Goal: Transaction & Acquisition: Obtain resource

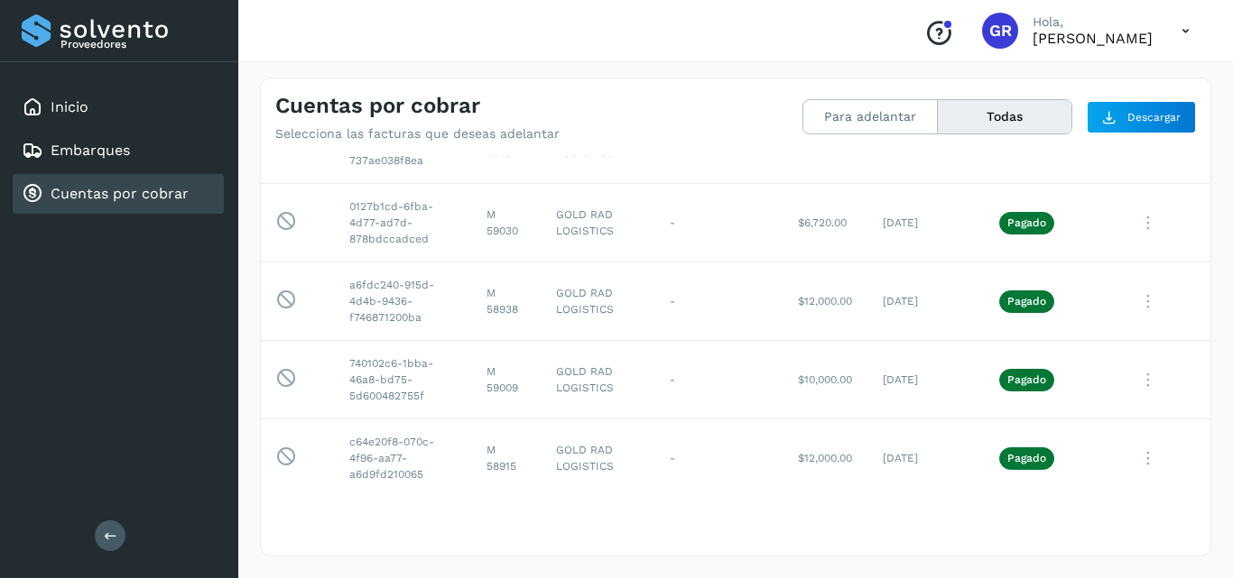
scroll to position [2256, 0]
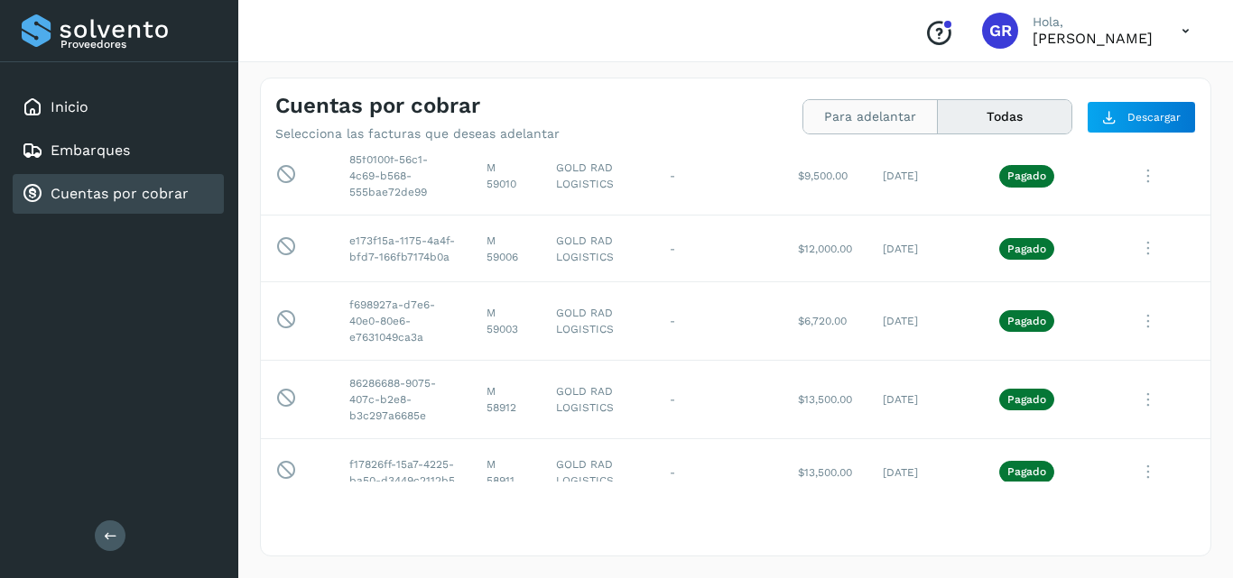
click at [938, 114] on button "Para adelantar" at bounding box center [1005, 116] width 134 height 33
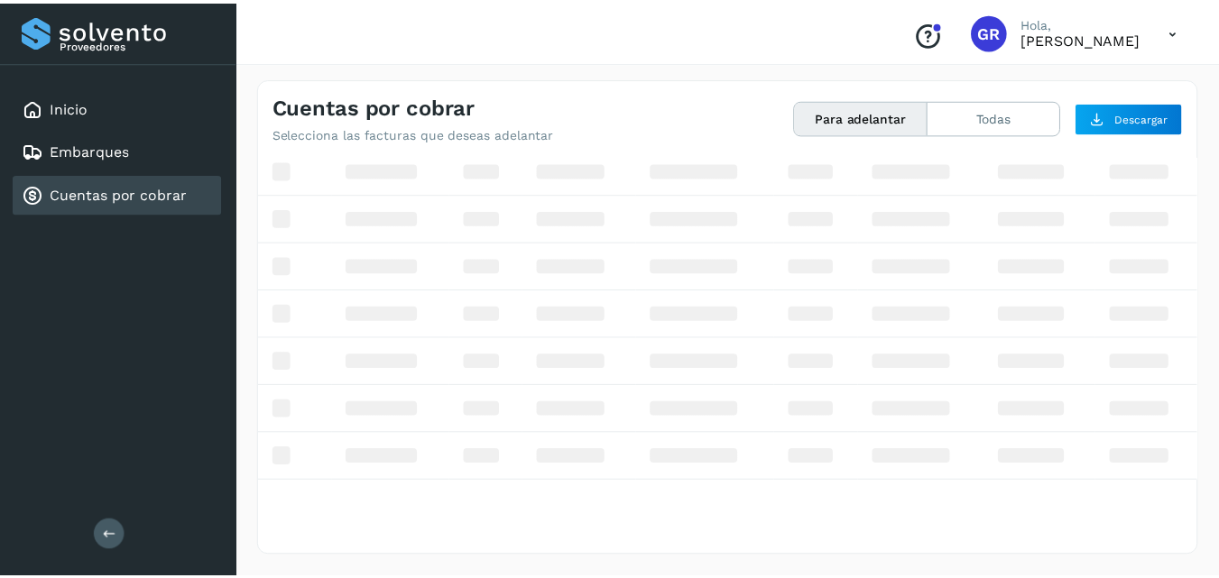
scroll to position [108, 0]
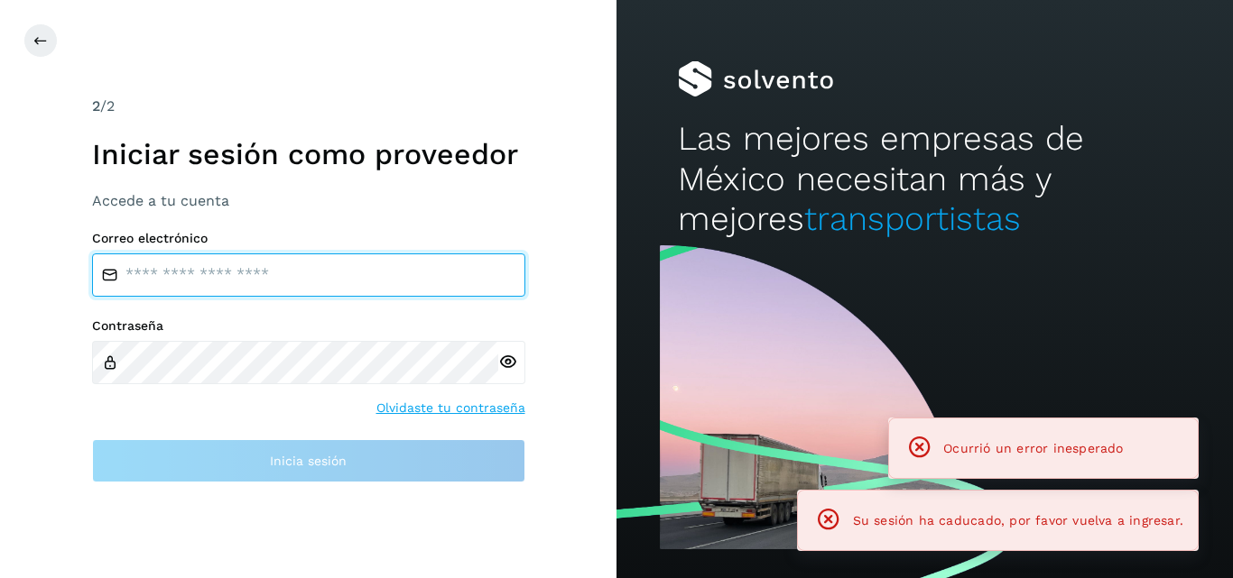
click at [239, 275] on input "email" at bounding box center [308, 275] width 433 height 43
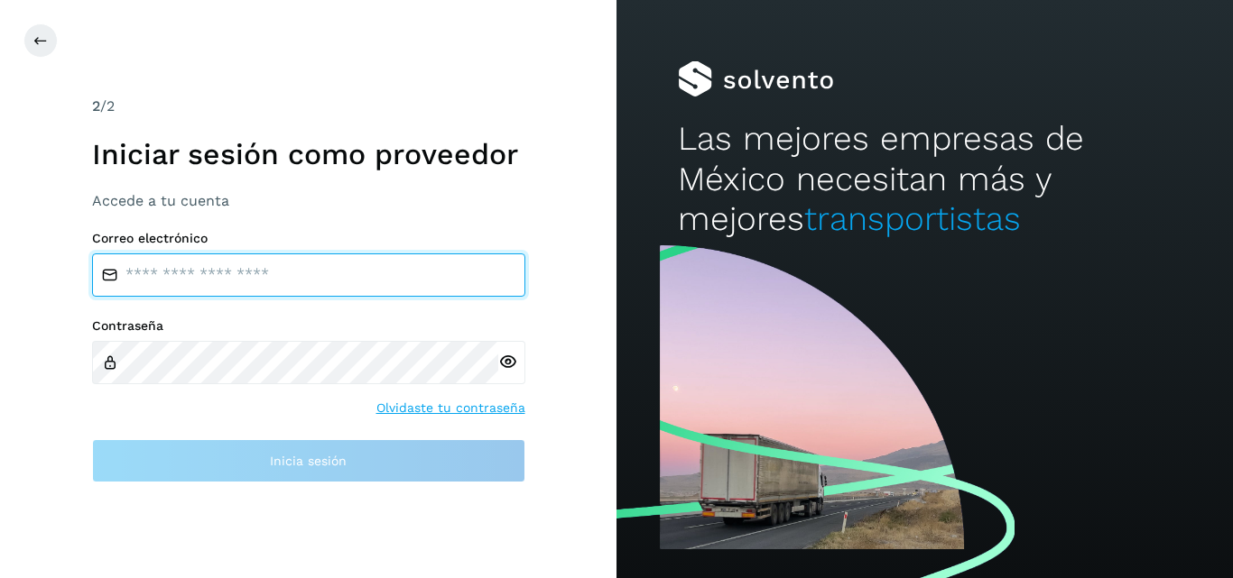
type input "**********"
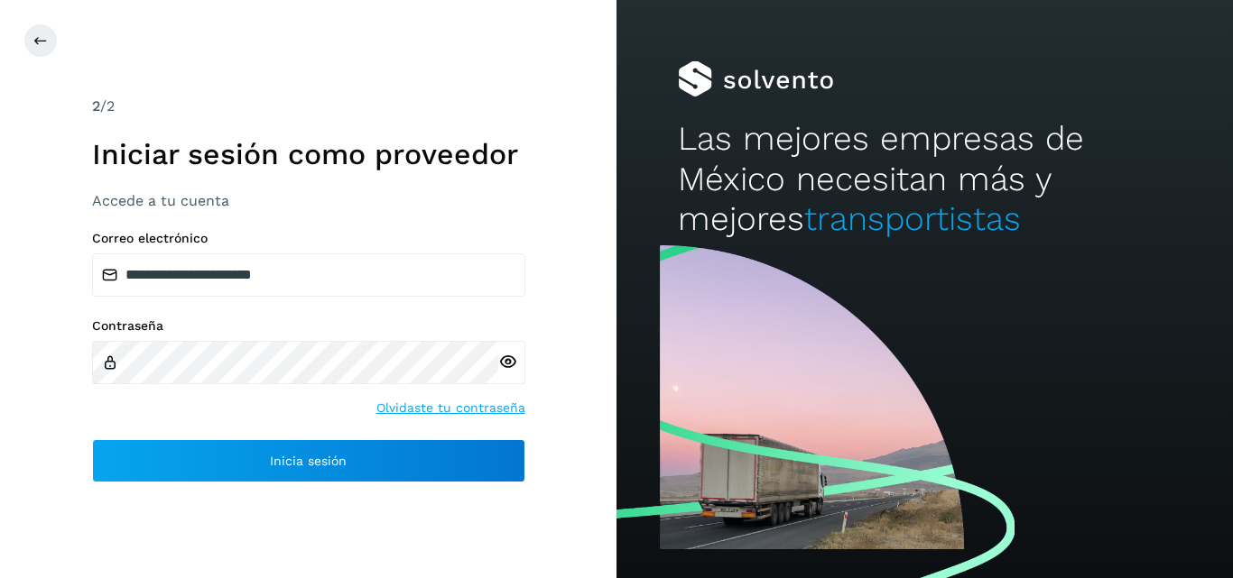
click at [504, 365] on icon at bounding box center [507, 362] width 19 height 19
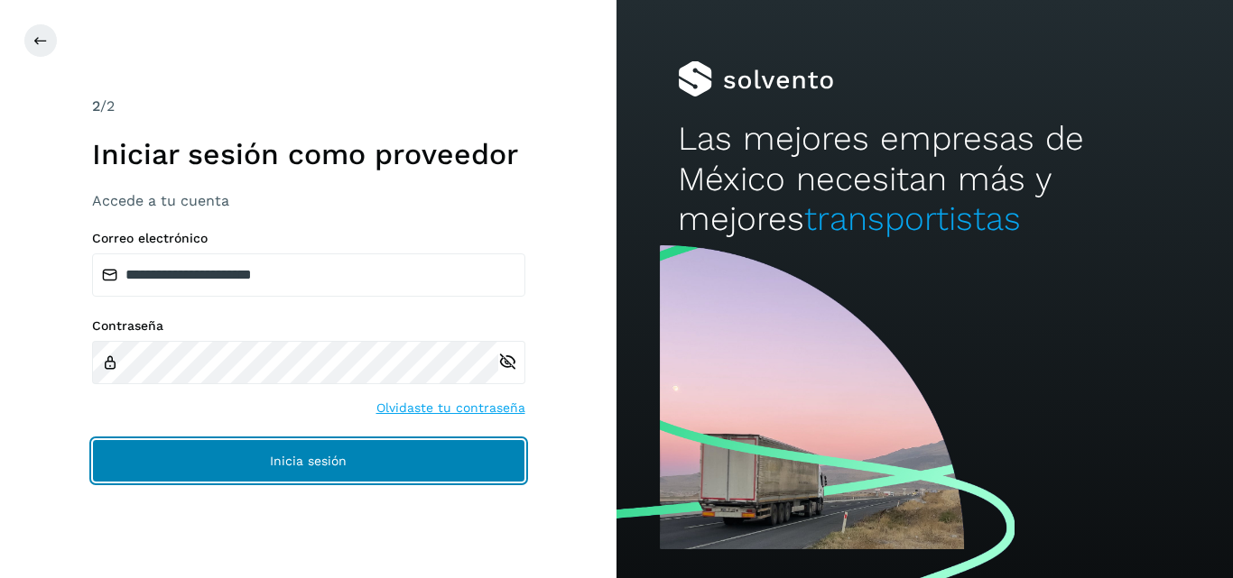
click at [385, 457] on button "Inicia sesión" at bounding box center [308, 460] width 433 height 43
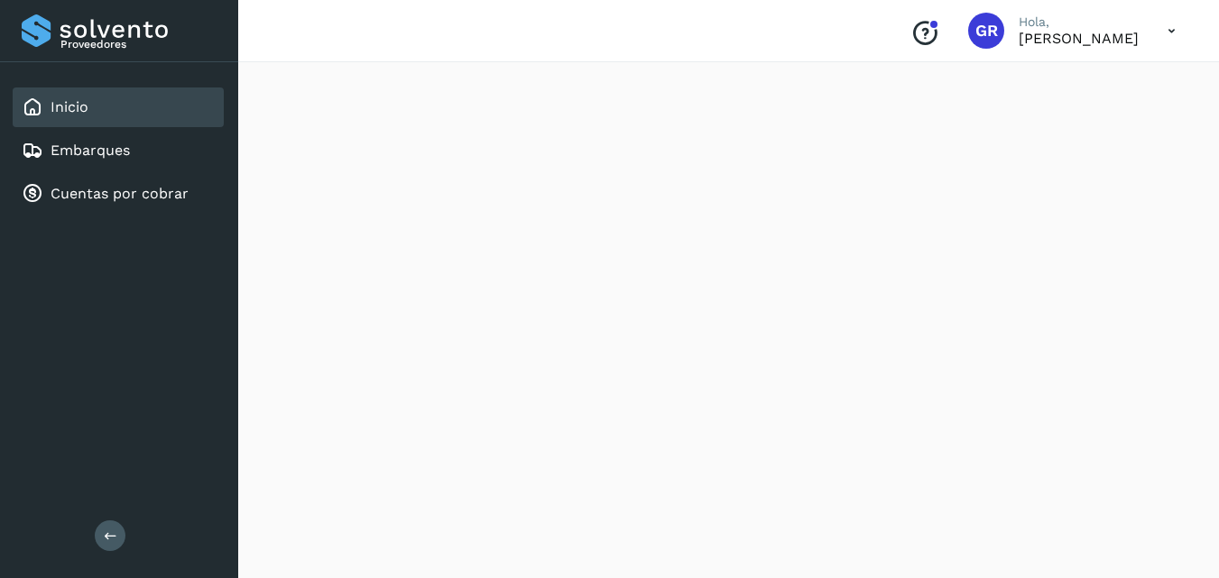
scroll to position [451, 0]
click at [127, 195] on link "Cuentas por cobrar" at bounding box center [120, 193] width 138 height 17
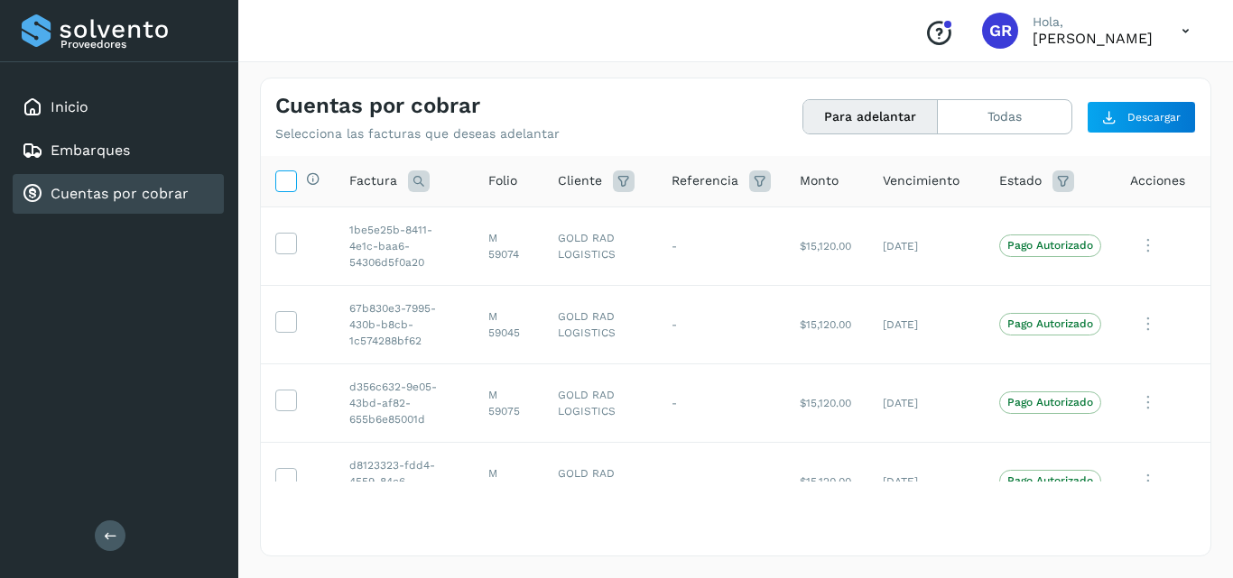
click at [285, 182] on icon at bounding box center [285, 180] width 19 height 19
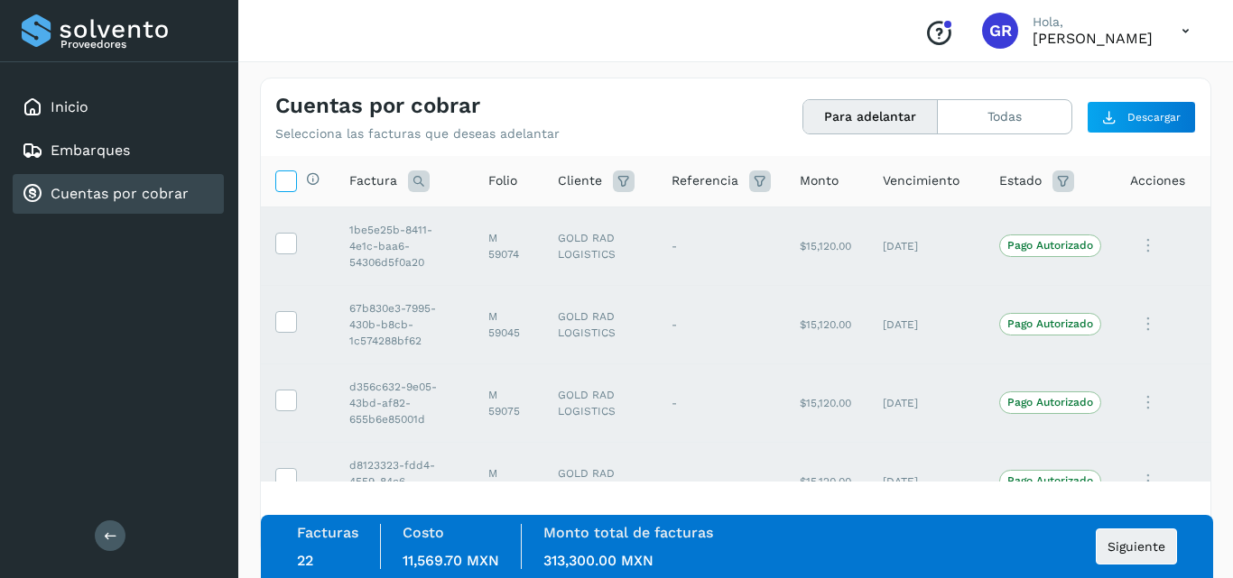
click at [287, 189] on icon at bounding box center [285, 180] width 19 height 19
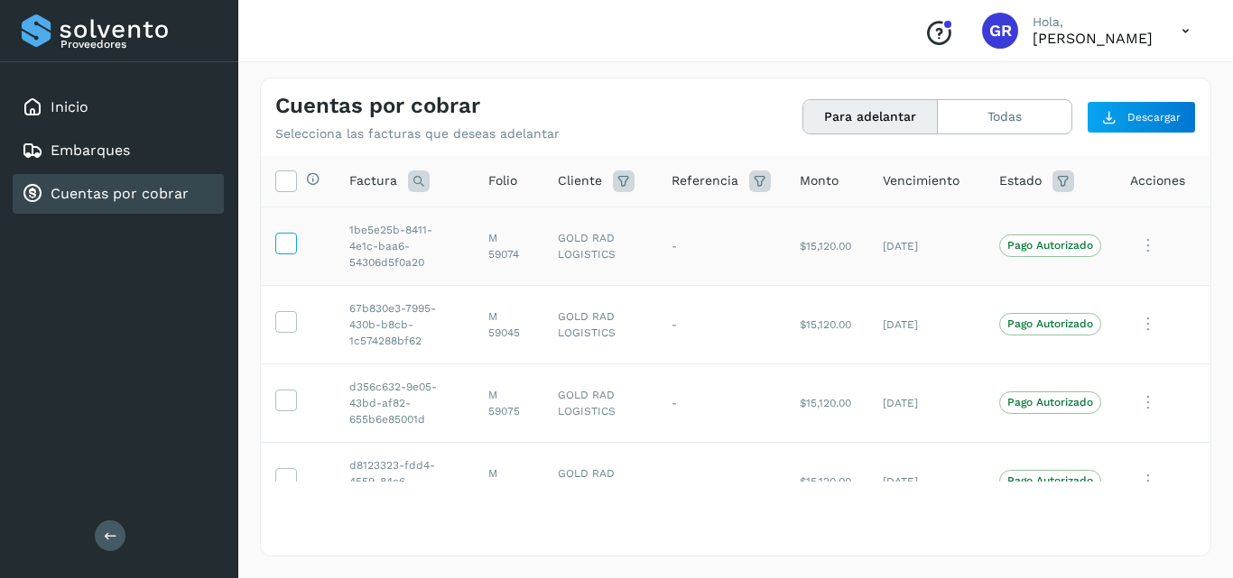
click at [282, 244] on icon at bounding box center [285, 242] width 19 height 19
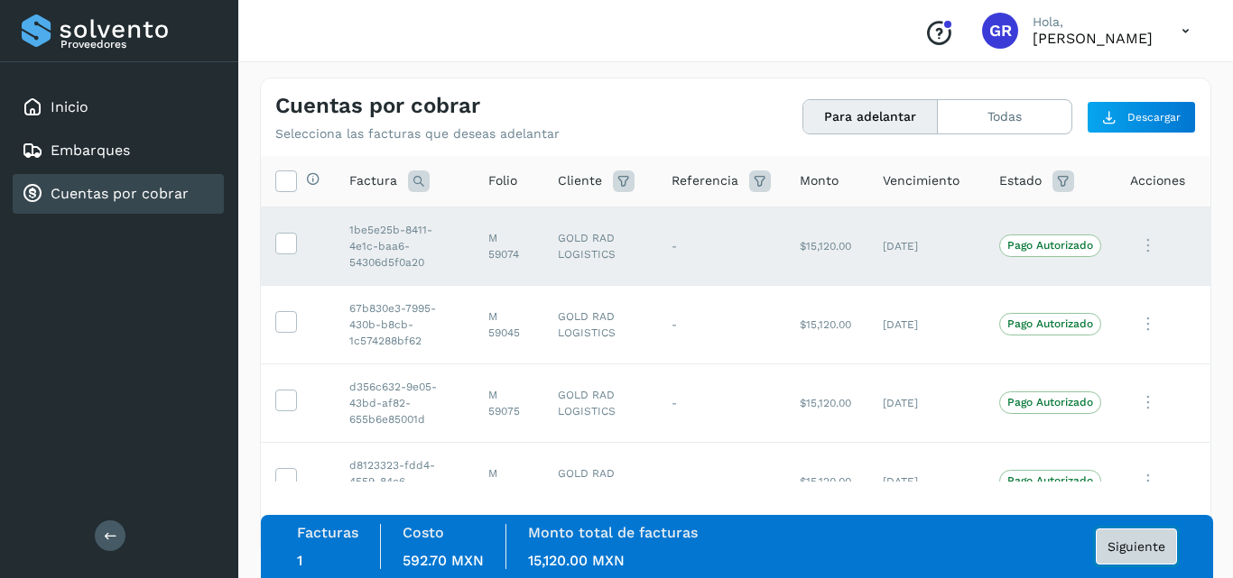
click at [1151, 544] on span "Siguiente" at bounding box center [1136, 547] width 58 height 13
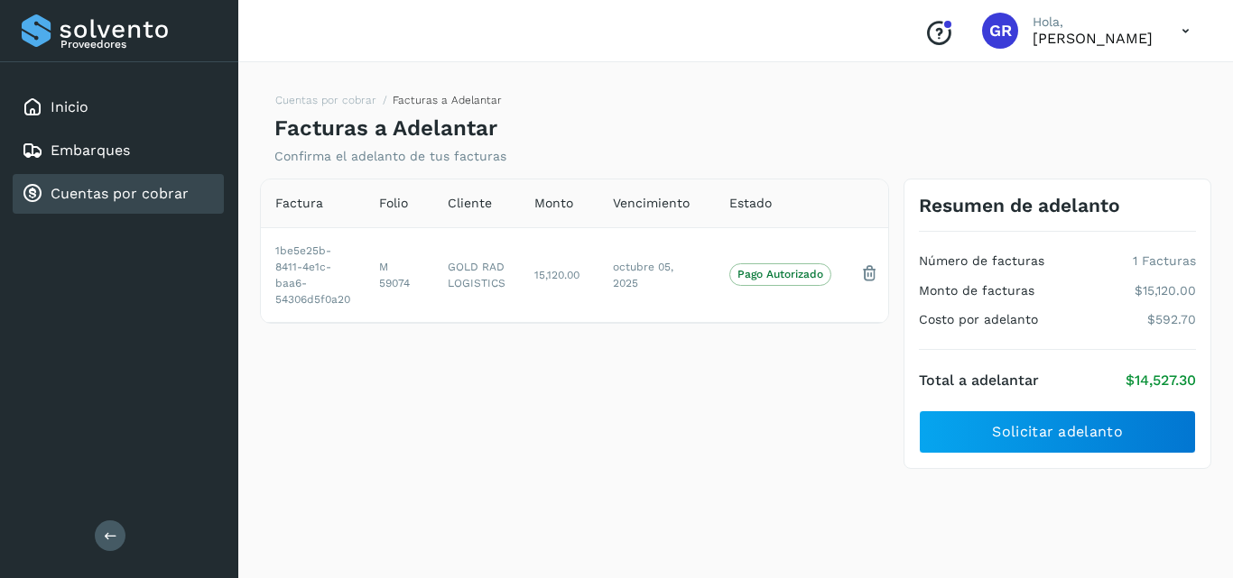
click at [558, 416] on div "Factura Folio Cliente Monto Vencimiento Estado 1be5e25b-8411-4e1c-baa6-54306d5f…" at bounding box center [574, 324] width 643 height 291
click at [716, 424] on div "Factura Folio Cliente Monto Vencimiento Estado 1be5e25b-8411-4e1c-baa6-54306d5f…" at bounding box center [574, 324] width 643 height 291
click at [644, 448] on div "Factura Folio Cliente Monto Vencimiento Estado 1be5e25b-8411-4e1c-baa6-54306d5f…" at bounding box center [574, 324] width 643 height 291
click at [89, 204] on div "Cuentas por cobrar" at bounding box center [105, 194] width 167 height 22
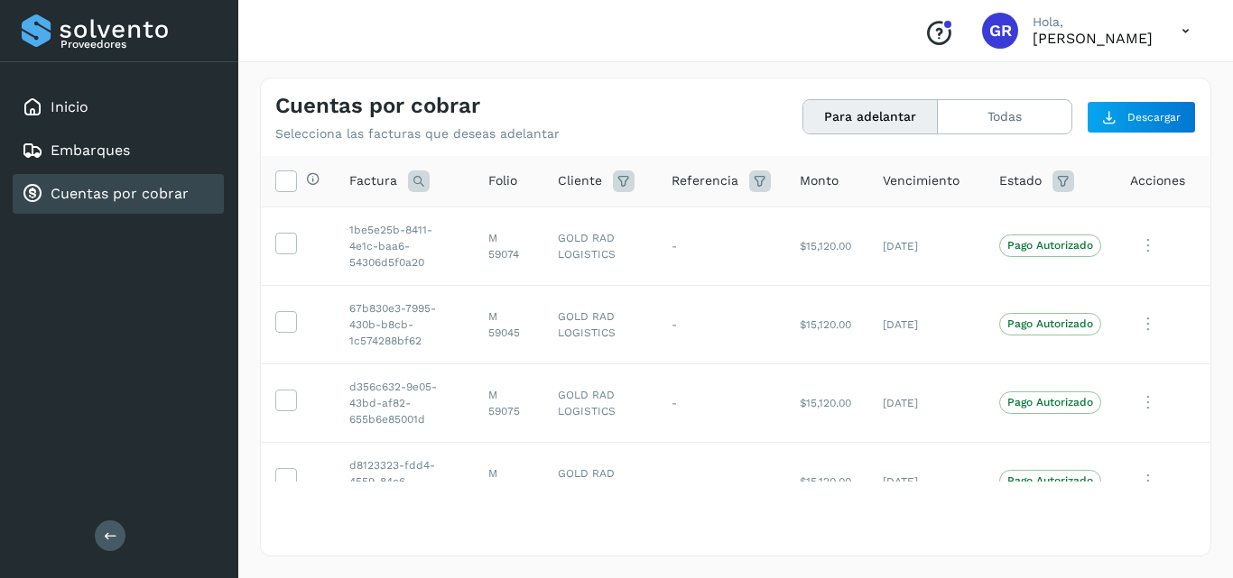
click at [509, 178] on div "Folio" at bounding box center [508, 180] width 41 height 19
click at [498, 188] on span "Folio" at bounding box center [502, 180] width 29 height 19
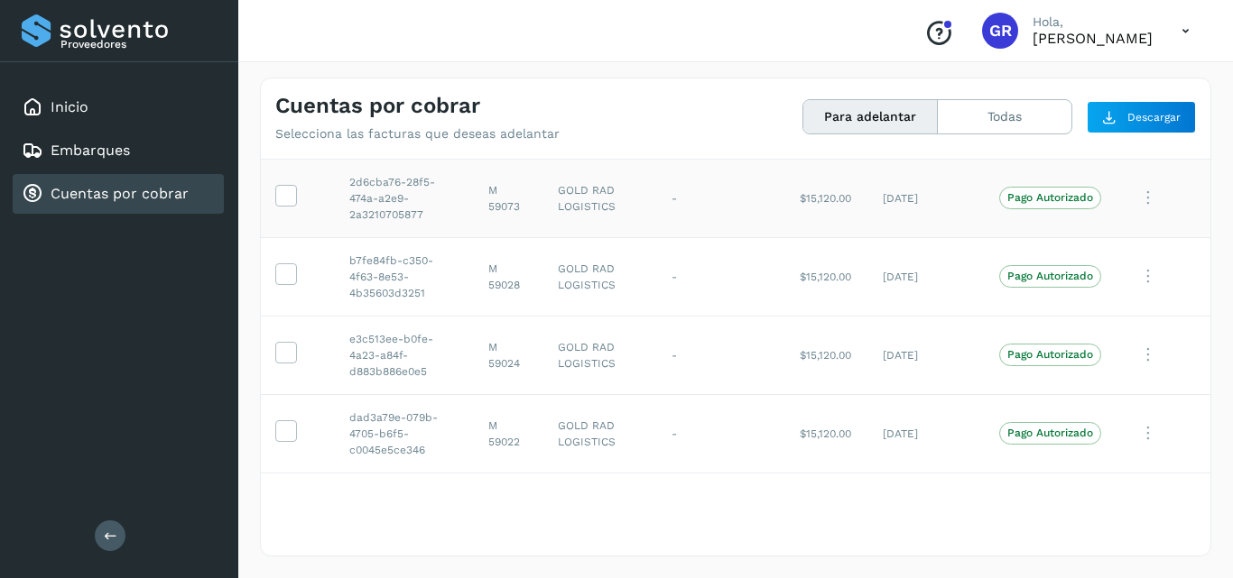
scroll to position [451, 0]
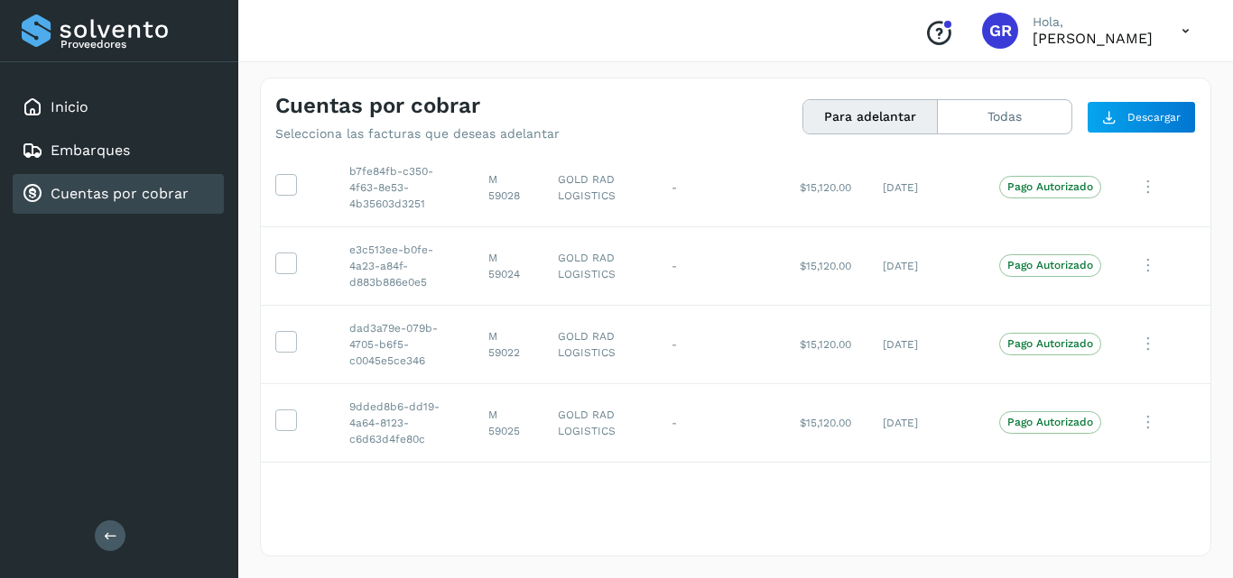
click at [874, 116] on button "Para adelantar" at bounding box center [870, 116] width 134 height 33
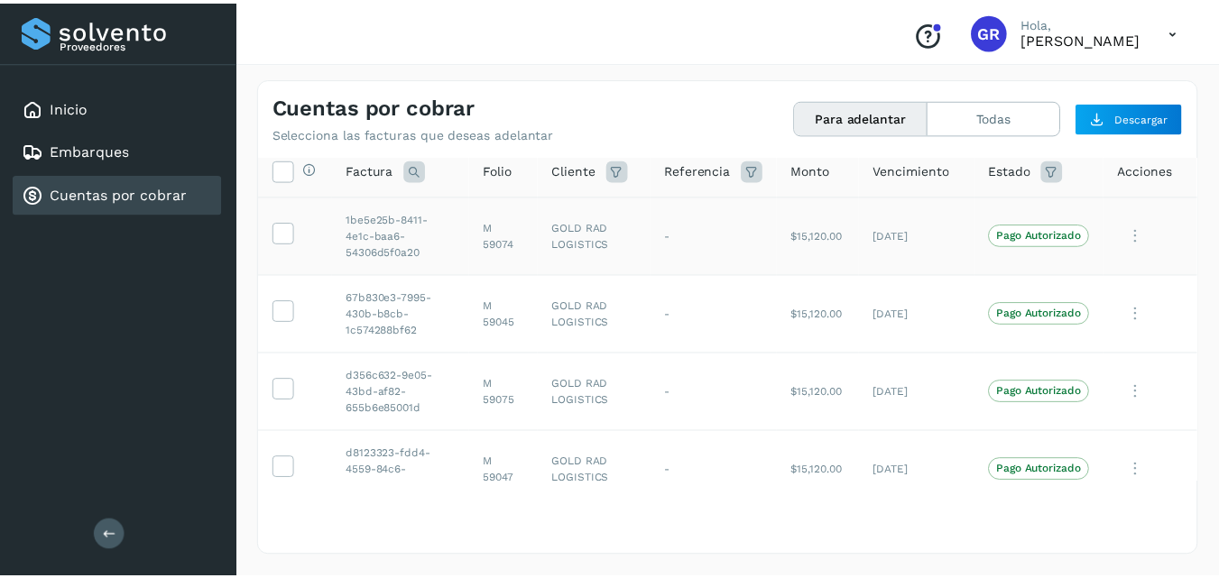
scroll to position [0, 0]
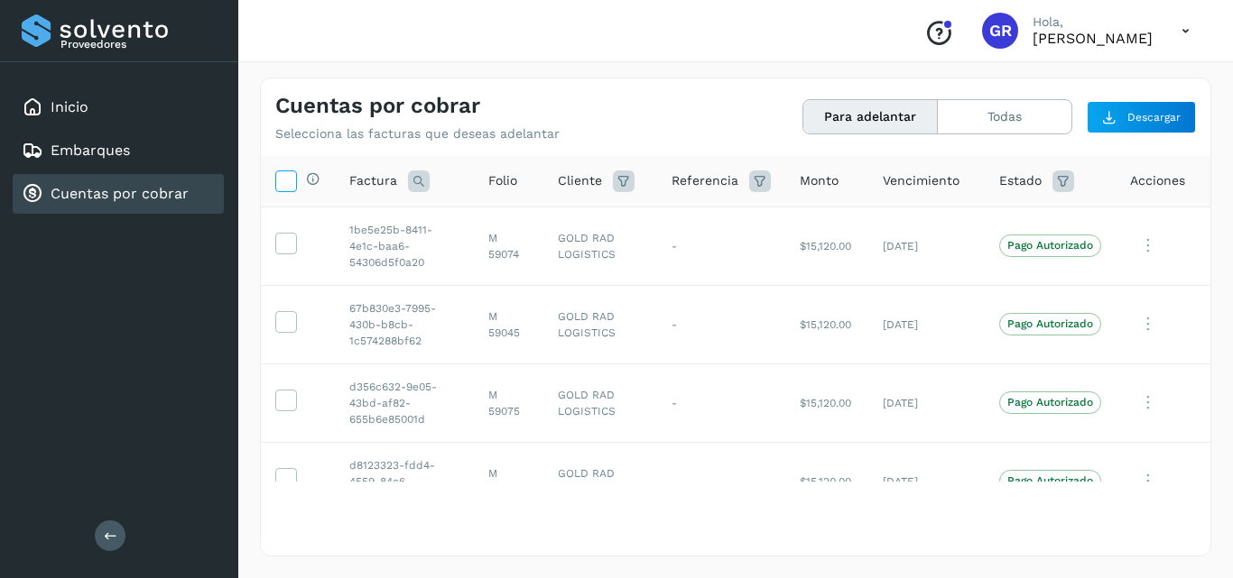
click at [283, 189] on icon at bounding box center [285, 180] width 19 height 19
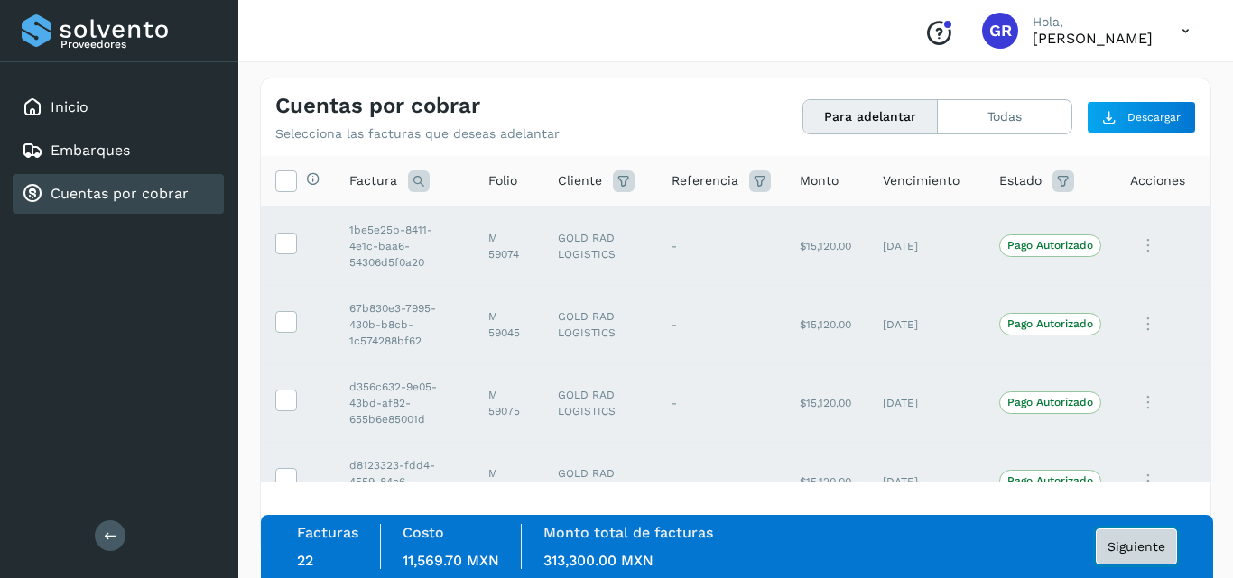
click at [1122, 547] on span "Siguiente" at bounding box center [1136, 547] width 58 height 13
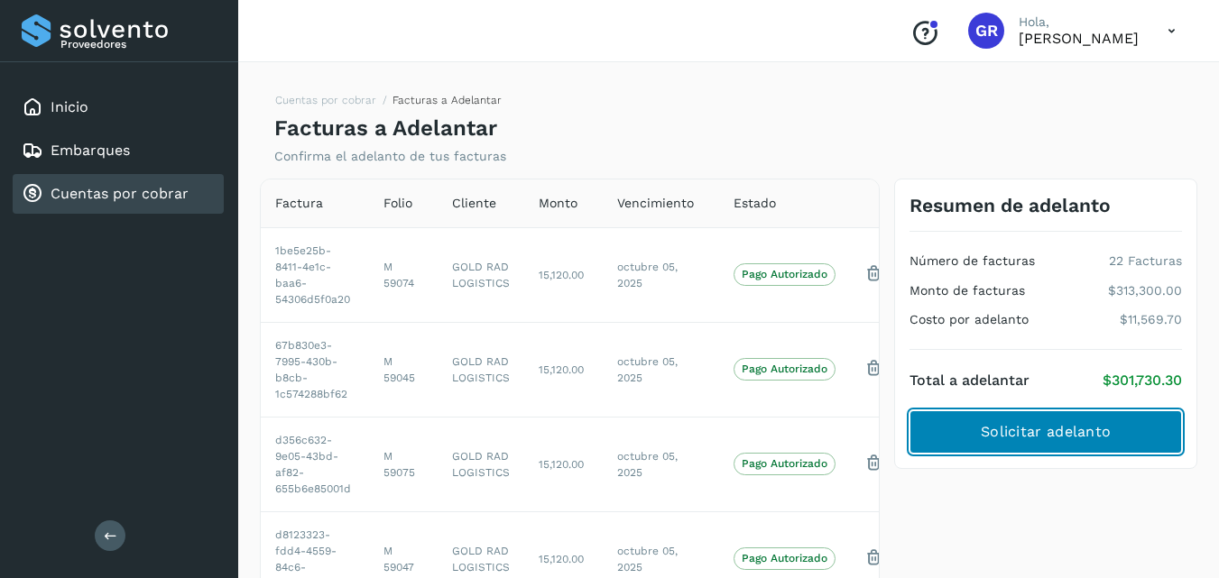
click at [988, 426] on span "Solicitar adelanto" at bounding box center [1046, 432] width 130 height 20
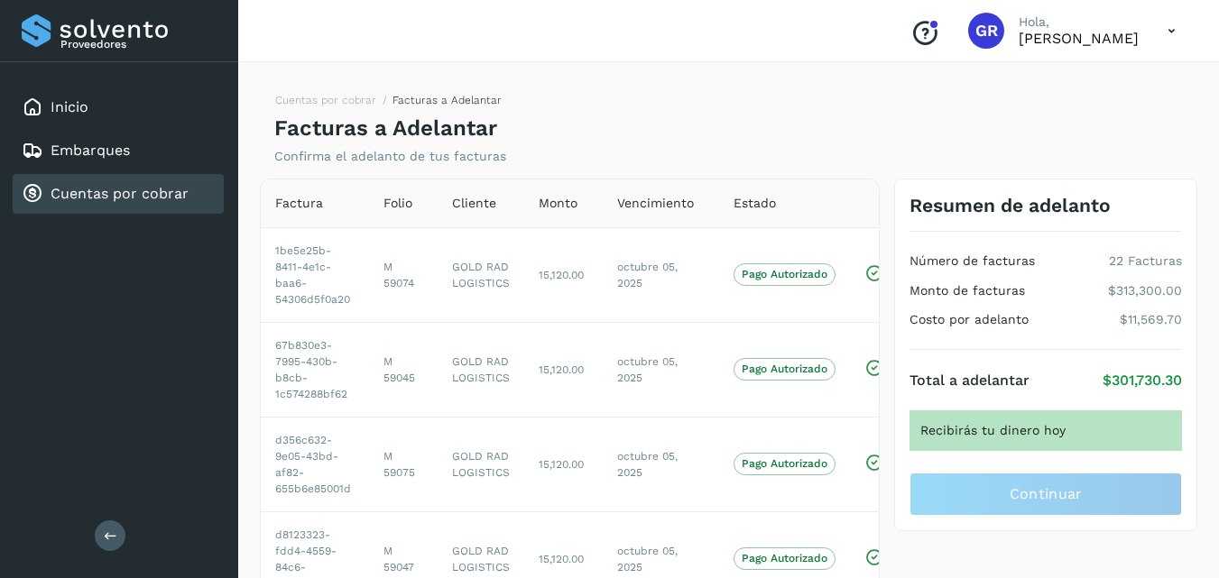
click at [988, 426] on div "Recibirás tu dinero hoy" at bounding box center [1046, 431] width 273 height 41
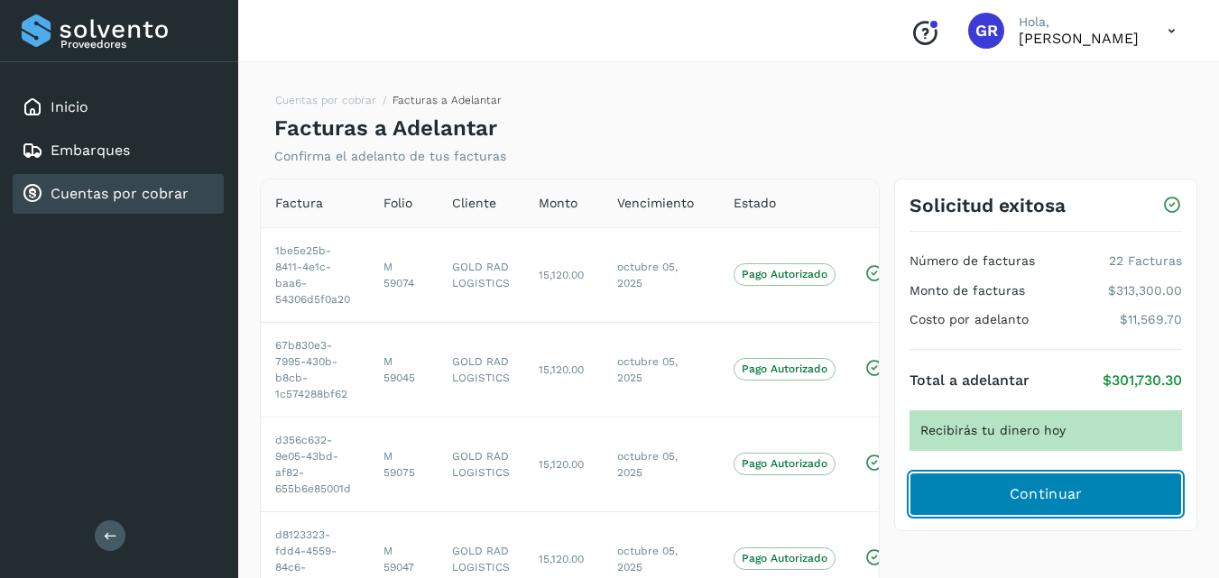
click at [1021, 488] on span "Continuar" at bounding box center [1046, 495] width 73 height 20
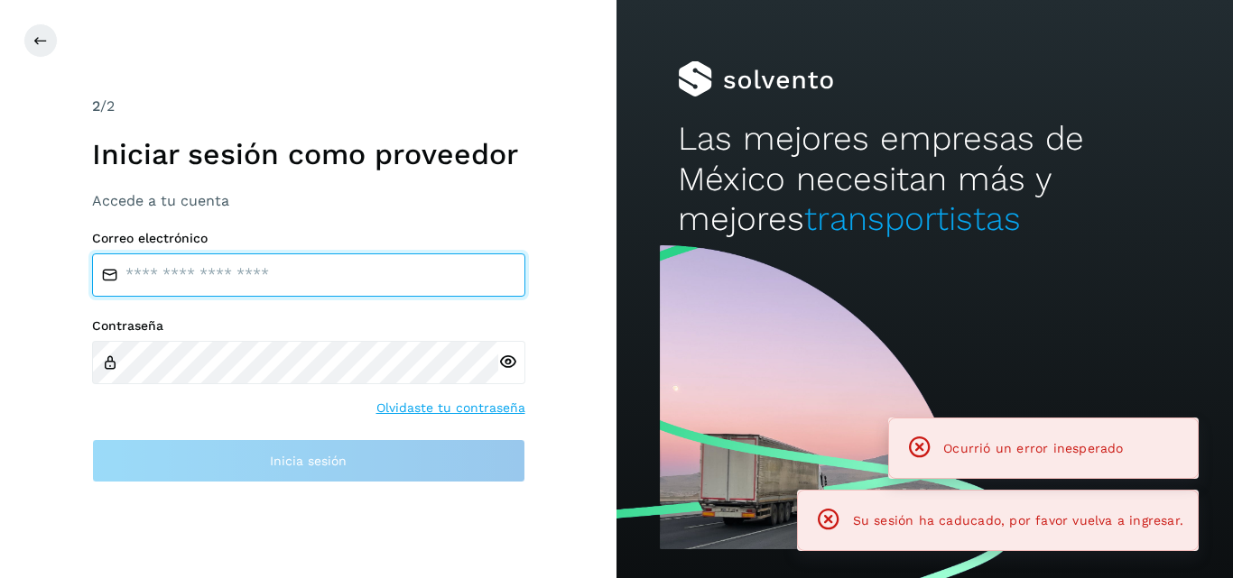
click at [291, 286] on input "email" at bounding box center [308, 275] width 433 height 43
type input "**********"
drag, startPoint x: 342, startPoint y: 288, endPoint x: 0, endPoint y: 288, distance: 342.0
click at [0, 288] on div "**********" at bounding box center [308, 289] width 616 height 578
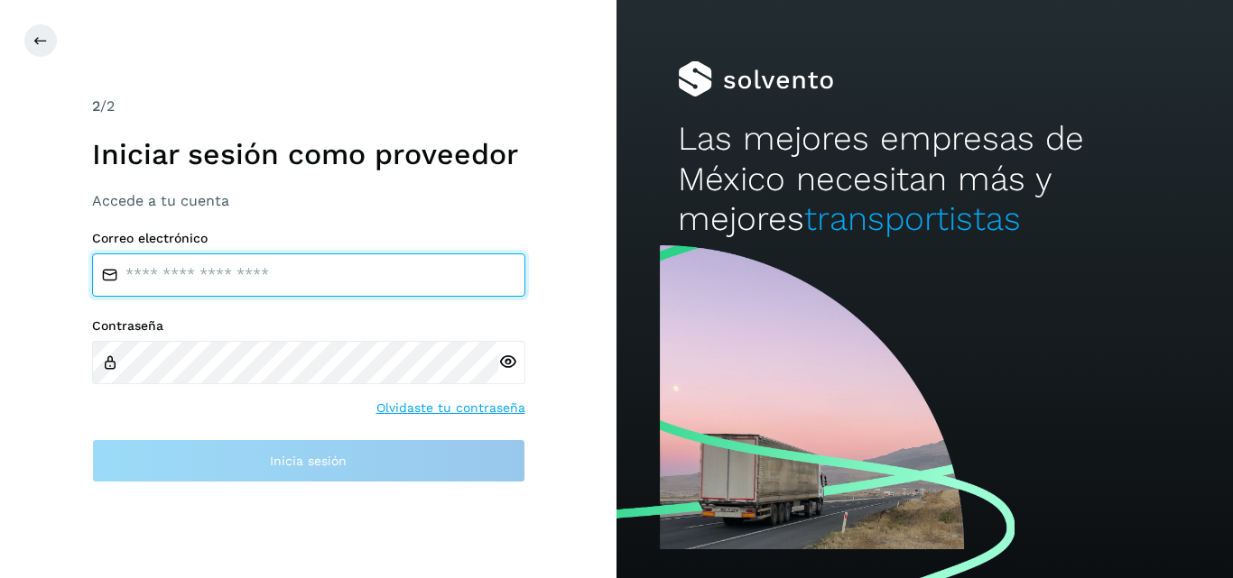
click at [136, 273] on input "email" at bounding box center [308, 275] width 433 height 43
type input "**********"
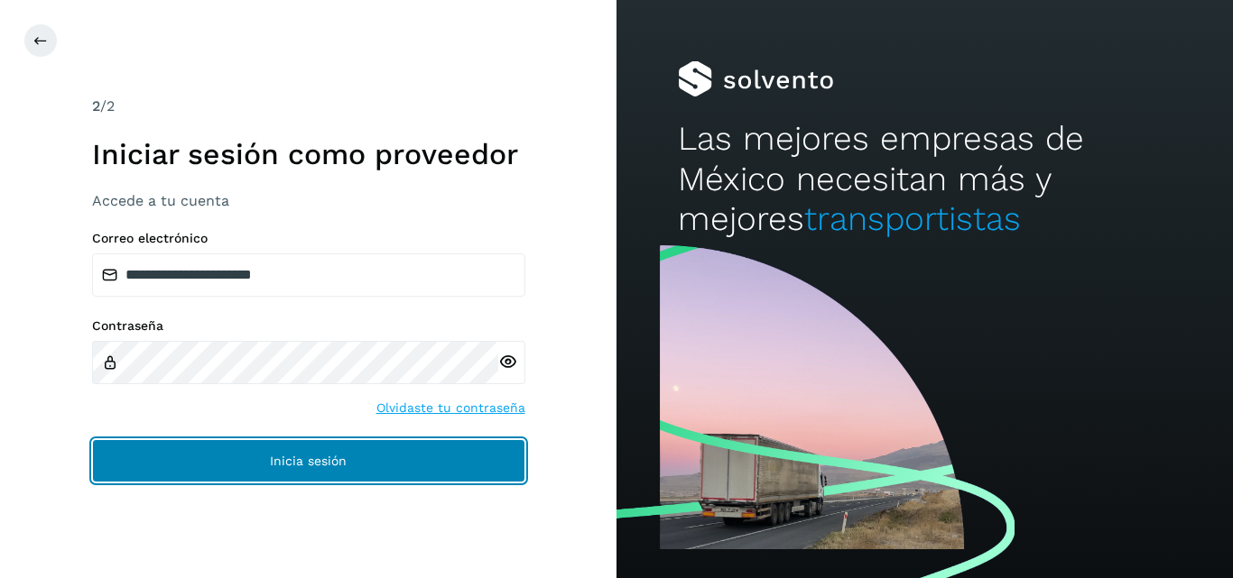
click at [316, 467] on span "Inicia sesión" at bounding box center [308, 461] width 77 height 13
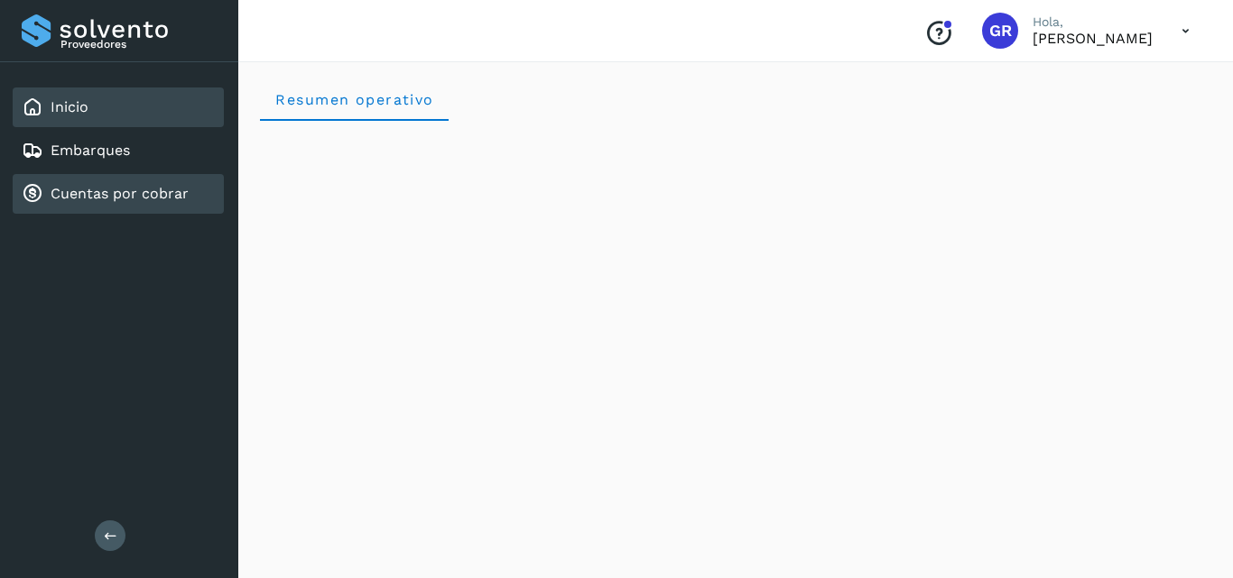
click at [126, 199] on link "Cuentas por cobrar" at bounding box center [120, 193] width 138 height 17
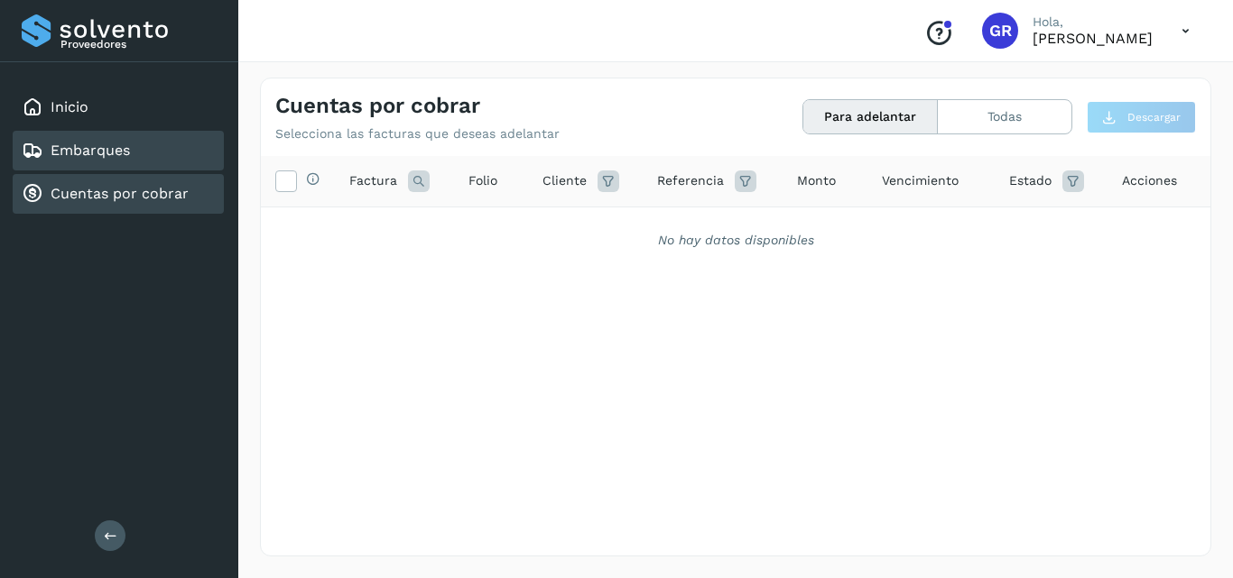
click at [99, 160] on div "Embarques" at bounding box center [76, 151] width 108 height 22
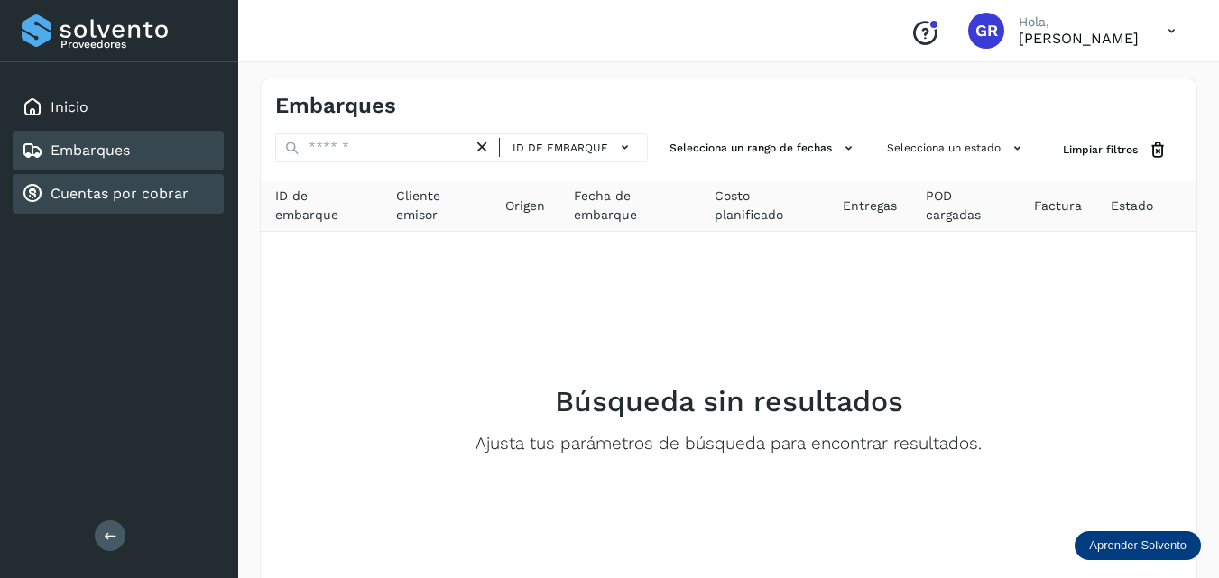
click at [133, 199] on link "Cuentas por cobrar" at bounding box center [120, 193] width 138 height 17
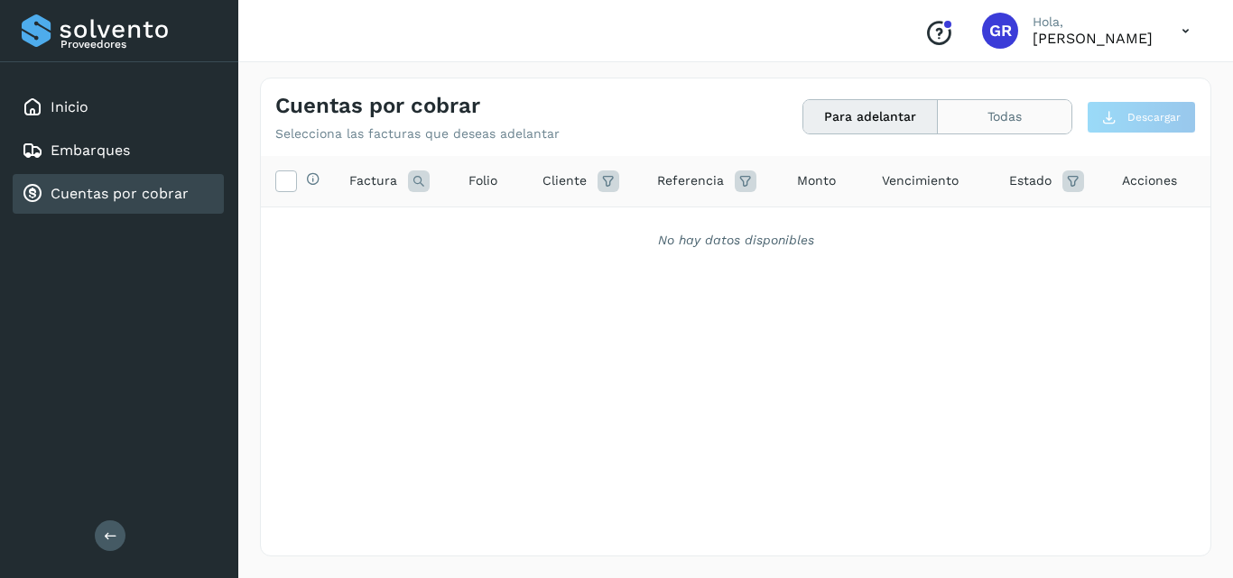
click at [965, 118] on button "Todas" at bounding box center [1005, 116] width 134 height 33
